Goal: Entertainment & Leisure: Consume media (video, audio)

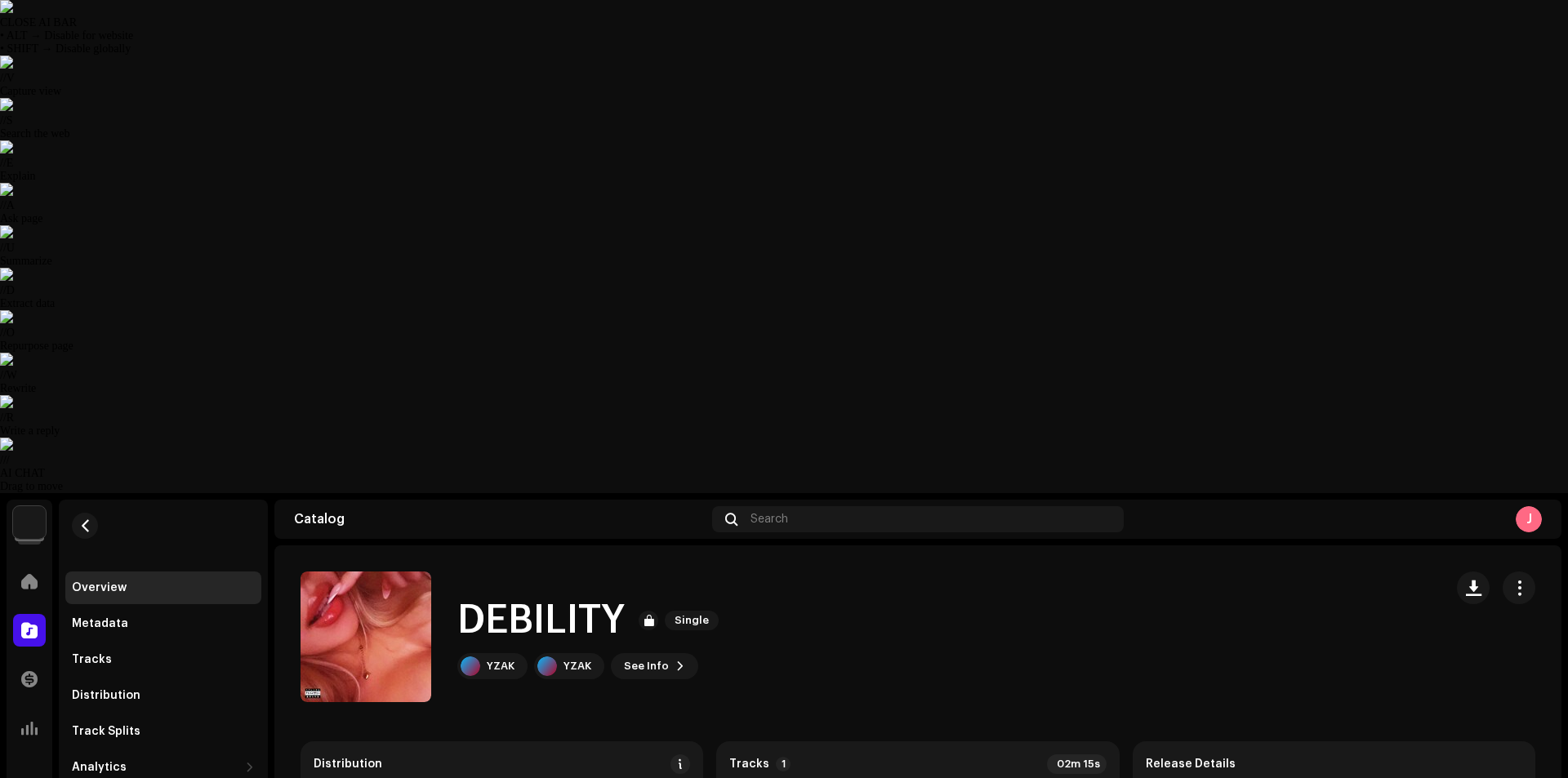
drag, startPoint x: 461, startPoint y: 741, endPoint x: 444, endPoint y: 743, distance: 17.1
